Goal: Information Seeking & Learning: Learn about a topic

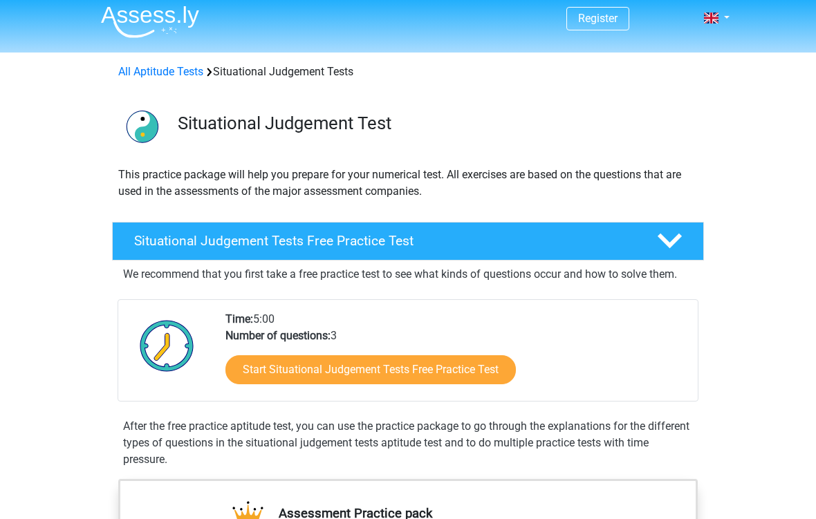
scroll to position [6, 0]
click at [487, 373] on link "Start Situational Judgement Tests Free Practice Test" at bounding box center [370, 370] width 290 height 29
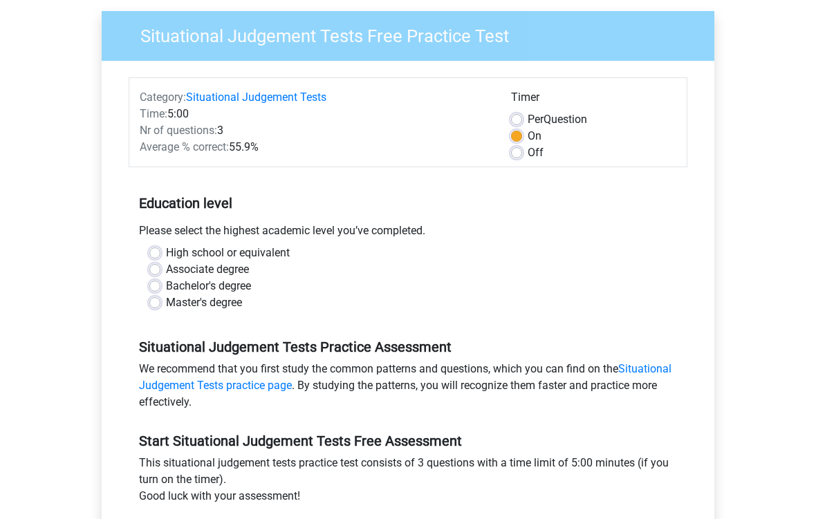
scroll to position [102, 0]
click at [504, 144] on div "Timer Per Question On Off" at bounding box center [594, 125] width 186 height 72
click at [528, 156] on label "Off" at bounding box center [536, 153] width 16 height 17
click at [519, 156] on input "Off" at bounding box center [516, 152] width 11 height 14
radio input "true"
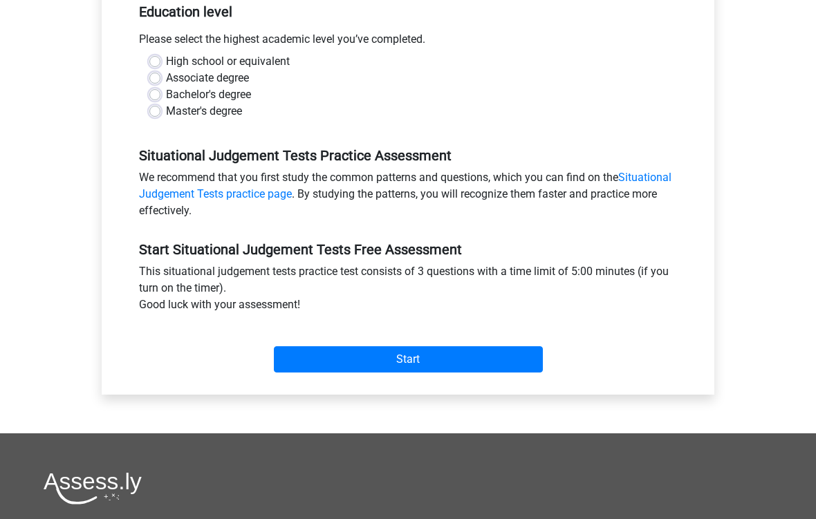
scroll to position [294, 0]
click at [161, 57] on div "High school or equivalent" at bounding box center [407, 61] width 517 height 17
click at [166, 67] on label "High school or equivalent" at bounding box center [228, 61] width 124 height 17
click at [150, 67] on input "High school or equivalent" at bounding box center [154, 60] width 11 height 14
radio input "true"
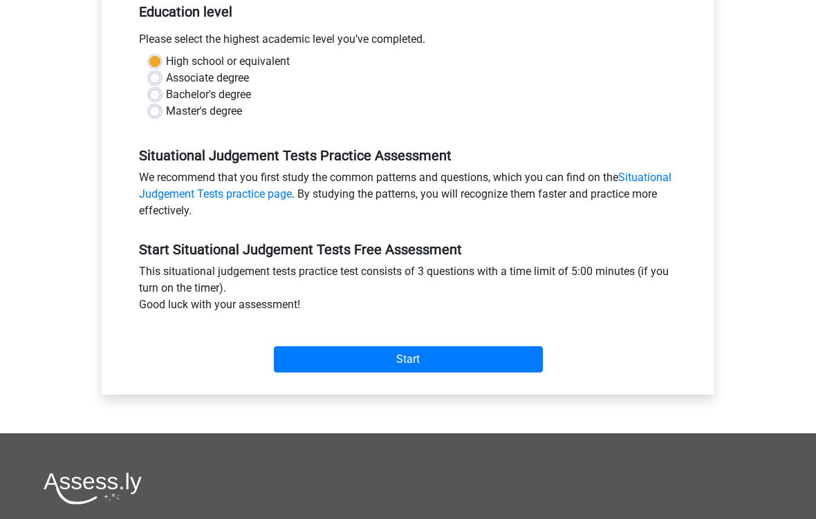
click at [147, 59] on div "High school or equivalent Associate degree Bachelor's degree Master's degree" at bounding box center [408, 86] width 538 height 66
click at [319, 351] on input "Start" at bounding box center [408, 360] width 269 height 26
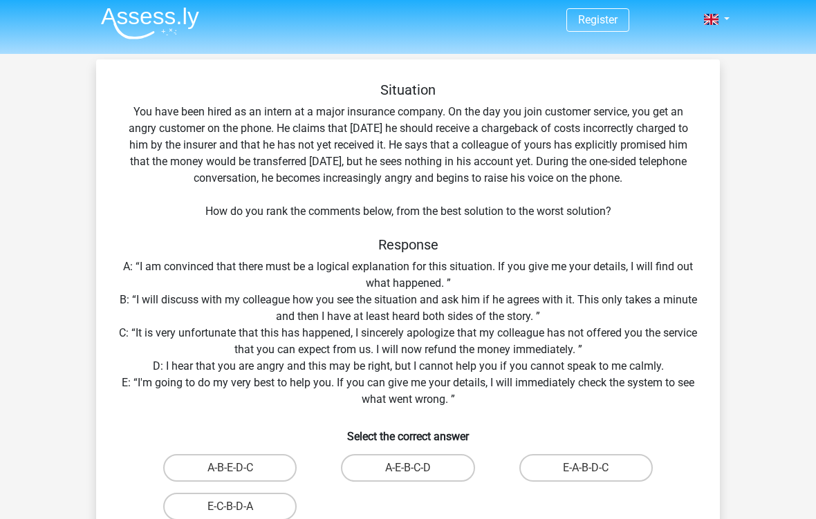
scroll to position [4, 0]
click at [622, 464] on label "E-A-B-D-C" at bounding box center [585, 468] width 133 height 28
click at [595, 466] on input "E-A-B-D-C" at bounding box center [590, 472] width 9 height 9
radio input "true"
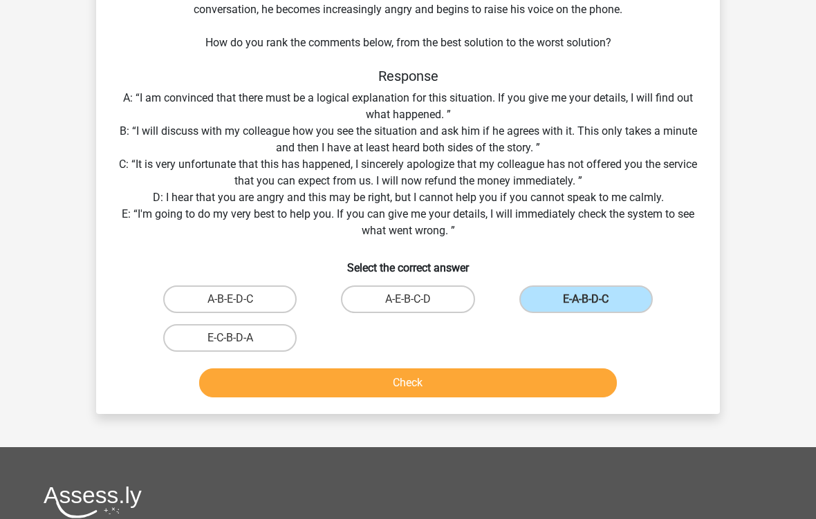
click at [515, 379] on button "Check" at bounding box center [408, 383] width 418 height 29
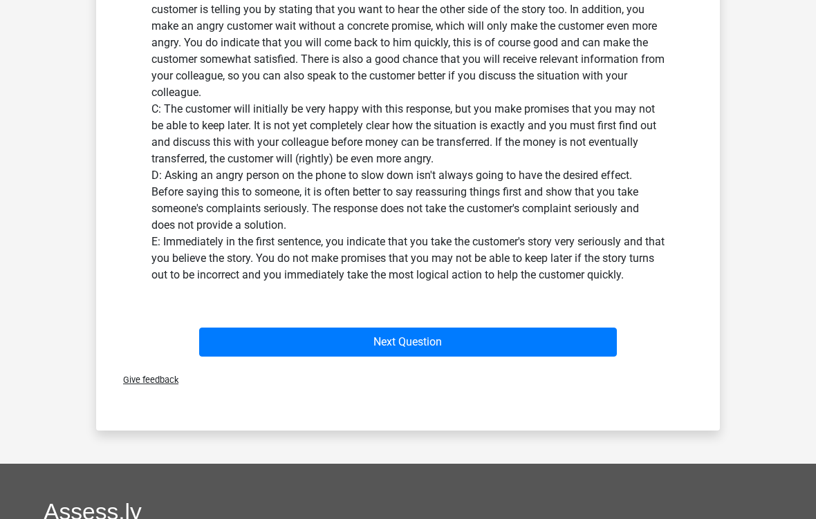
click at [596, 347] on button "Next Question" at bounding box center [408, 342] width 418 height 29
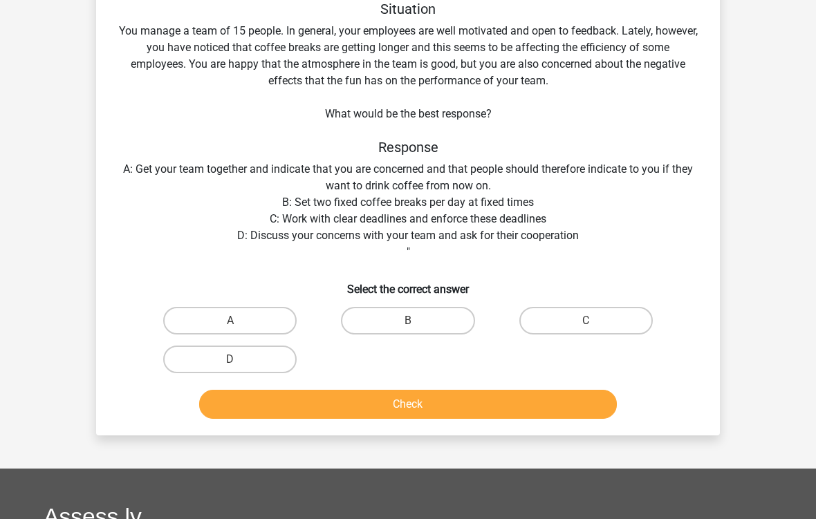
scroll to position [64, 0]
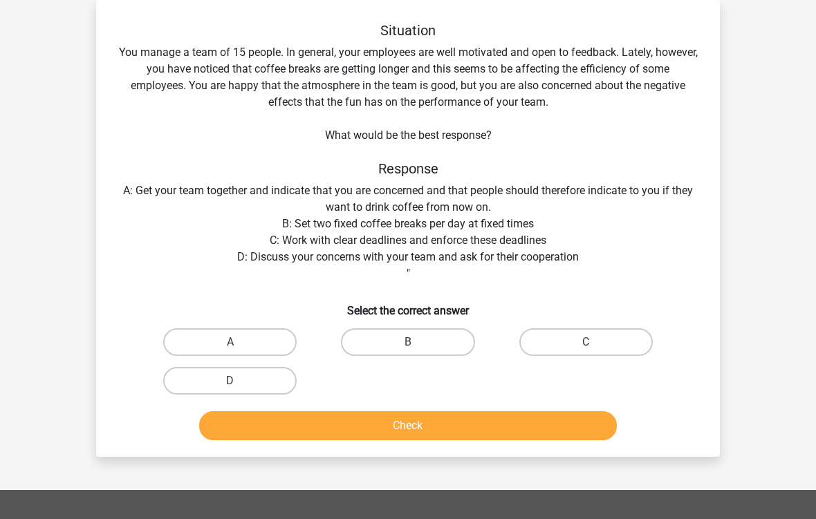
click at [196, 376] on label "D" at bounding box center [229, 381] width 133 height 28
click at [230, 381] on input "D" at bounding box center [234, 385] width 9 height 9
radio input "true"
click at [237, 427] on button "Check" at bounding box center [408, 426] width 418 height 29
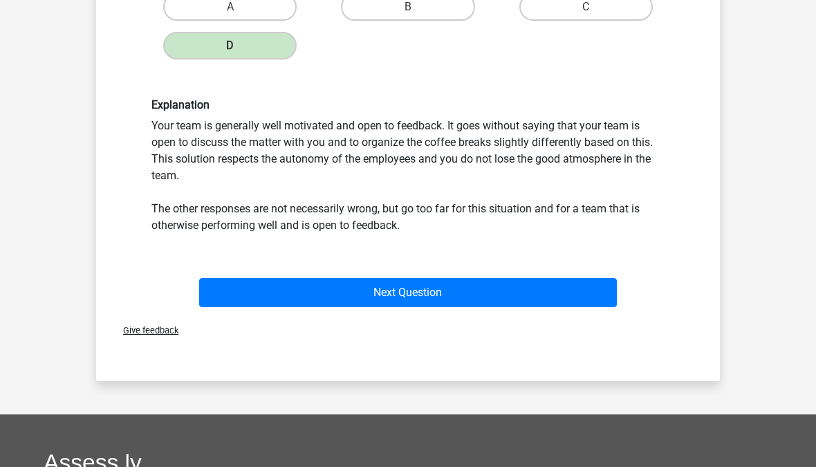
scroll to position [396, 0]
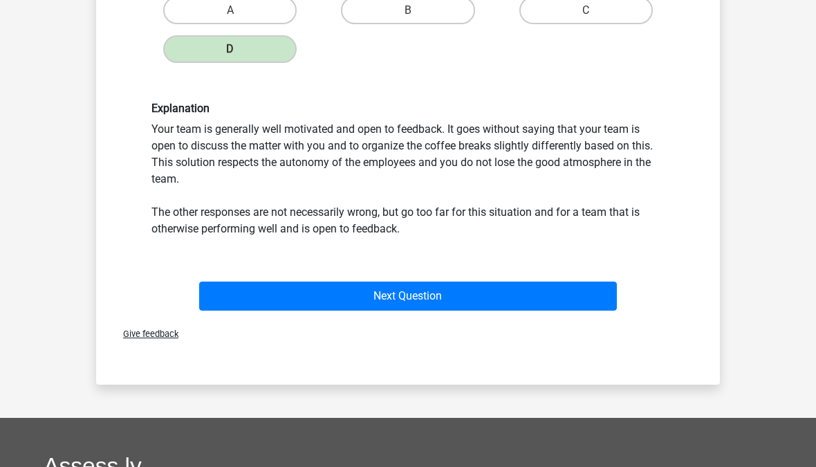
click at [221, 295] on button "Next Question" at bounding box center [408, 295] width 418 height 29
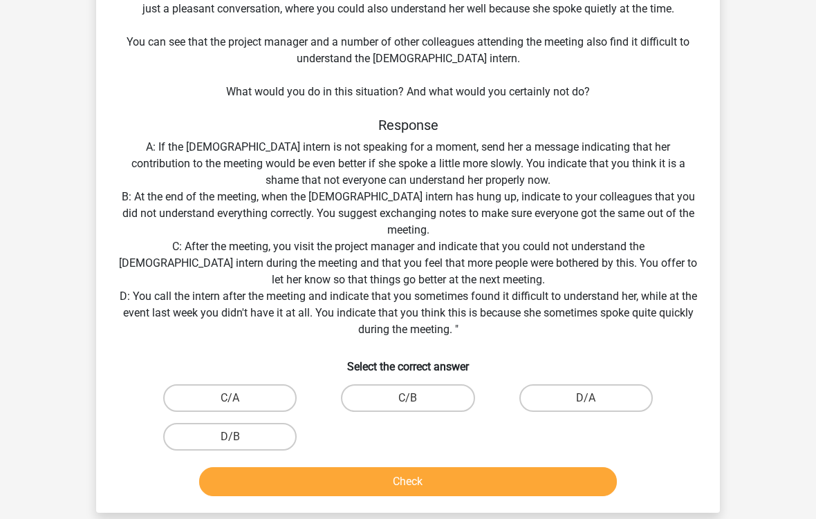
scroll to position [192, 0]
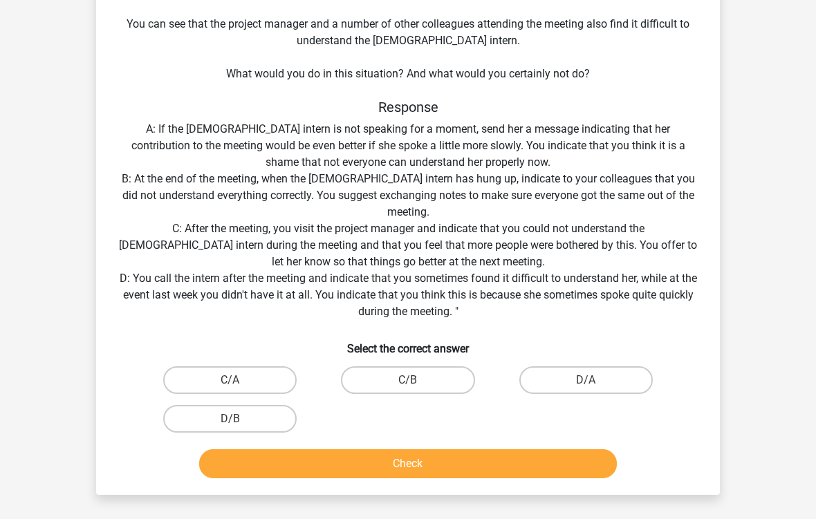
click at [360, 379] on label "C/B" at bounding box center [407, 381] width 133 height 28
click at [408, 380] on input "C/B" at bounding box center [412, 384] width 9 height 9
radio input "true"
click at [280, 461] on button "Check" at bounding box center [408, 464] width 418 height 29
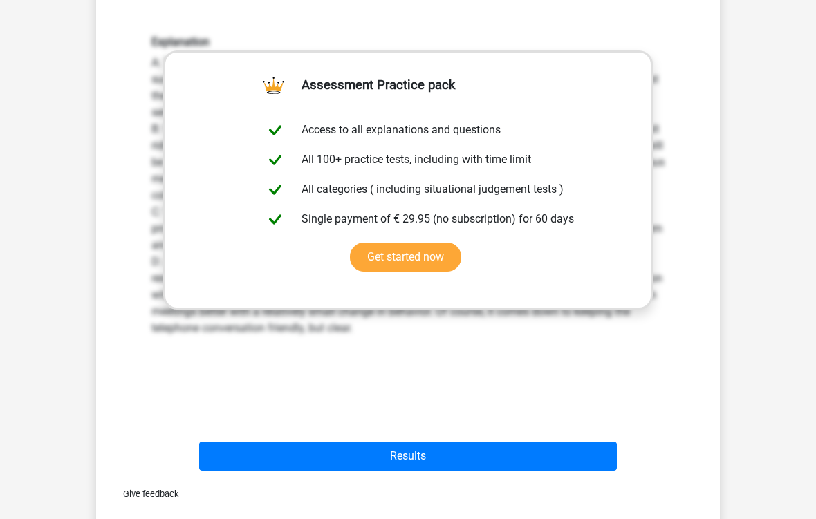
scroll to position [645, 0]
click at [252, 466] on button "Results" at bounding box center [408, 456] width 418 height 29
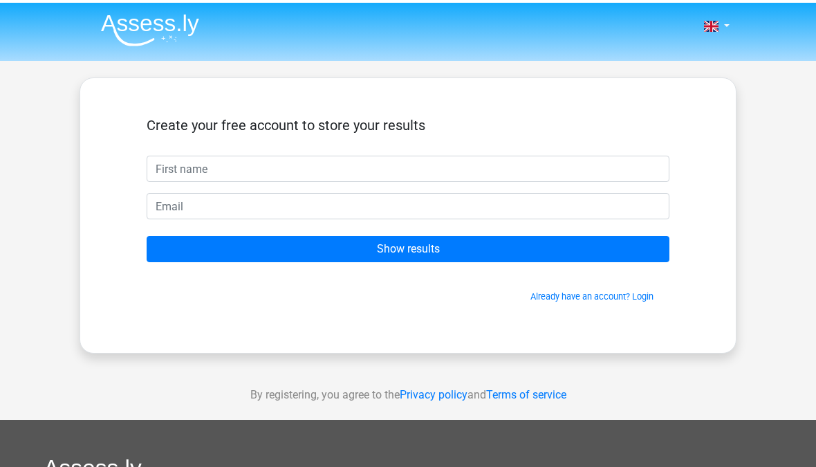
scroll to position [1, 0]
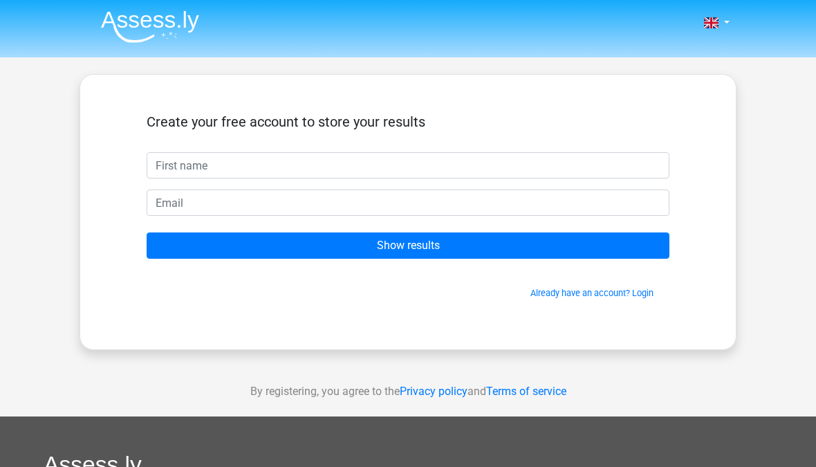
click at [174, 172] on input "text" at bounding box center [408, 165] width 523 height 26
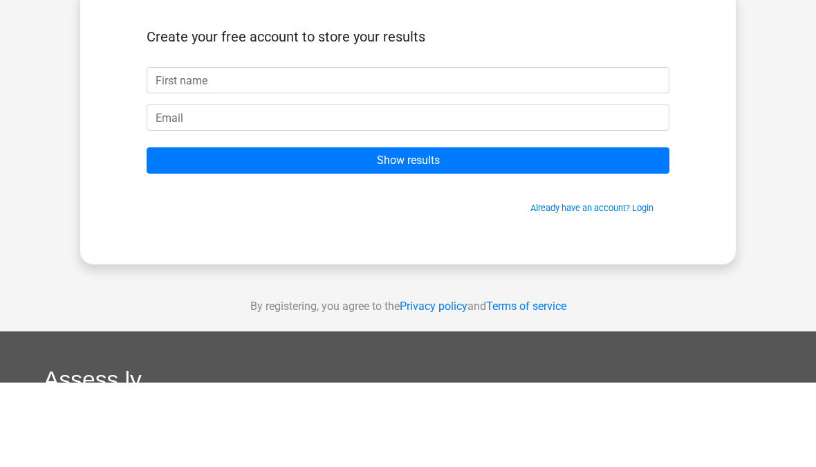
click at [98, 74] on div "Create your free account to store your results Show results Already have an acc…" at bounding box center [408, 212] width 657 height 276
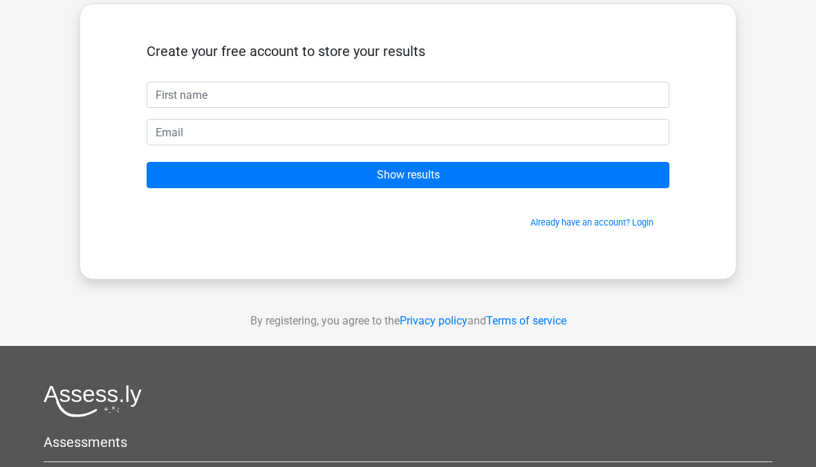
scroll to position [0, 0]
